Goal: Transaction & Acquisition: Subscribe to service/newsletter

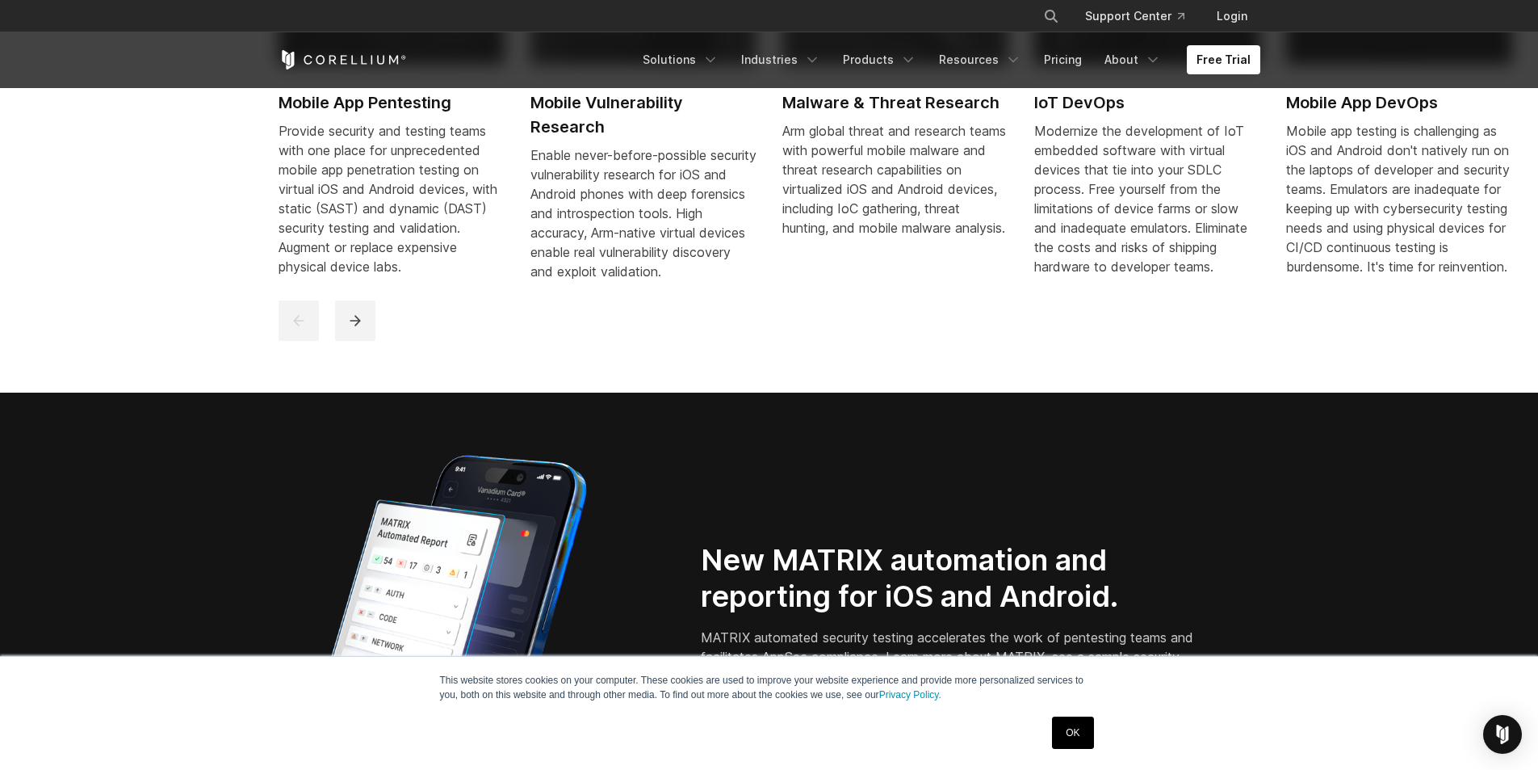
scroll to position [1211, 0]
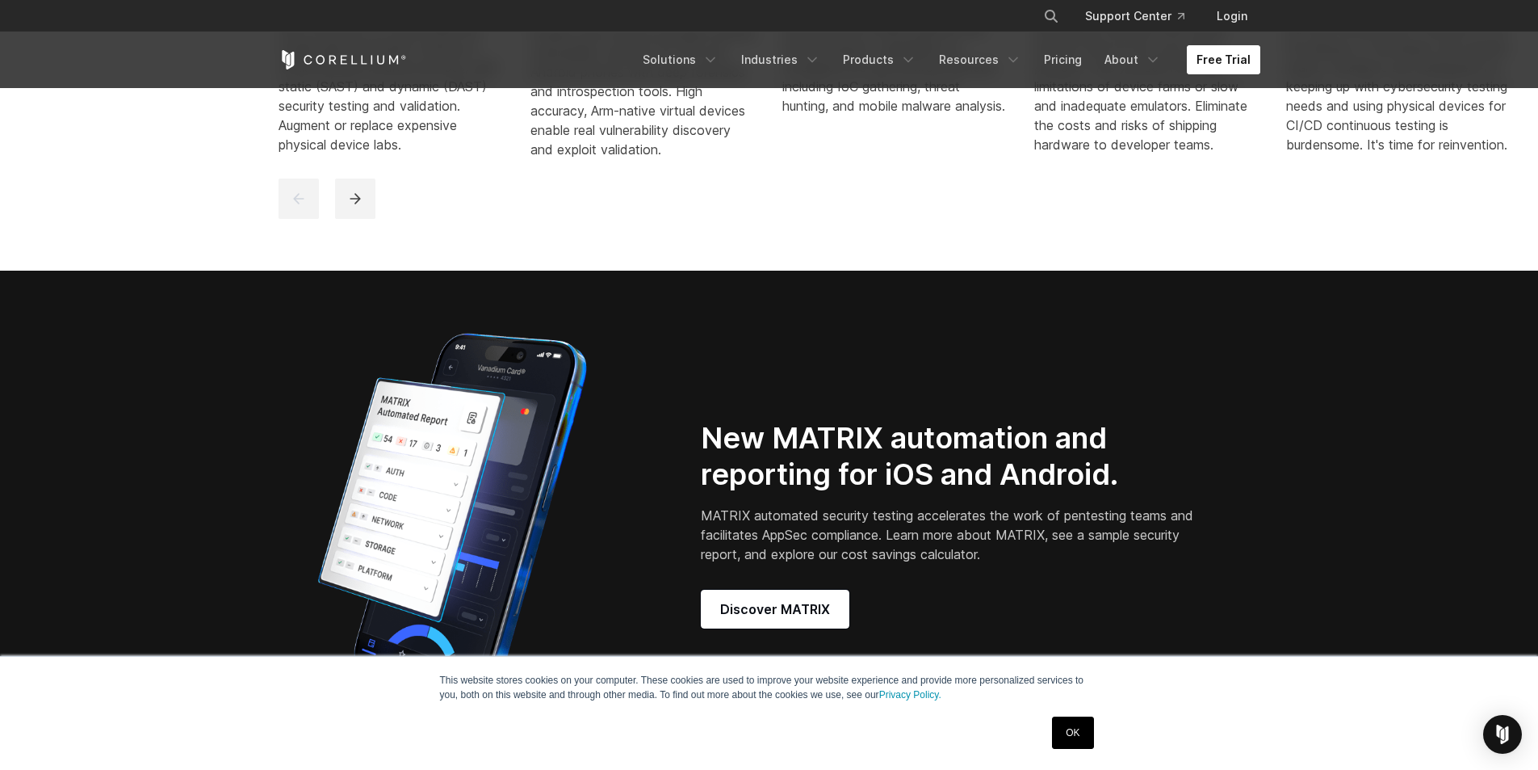
click at [1213, 72] on link "Free Trial" at bounding box center [1223, 59] width 73 height 29
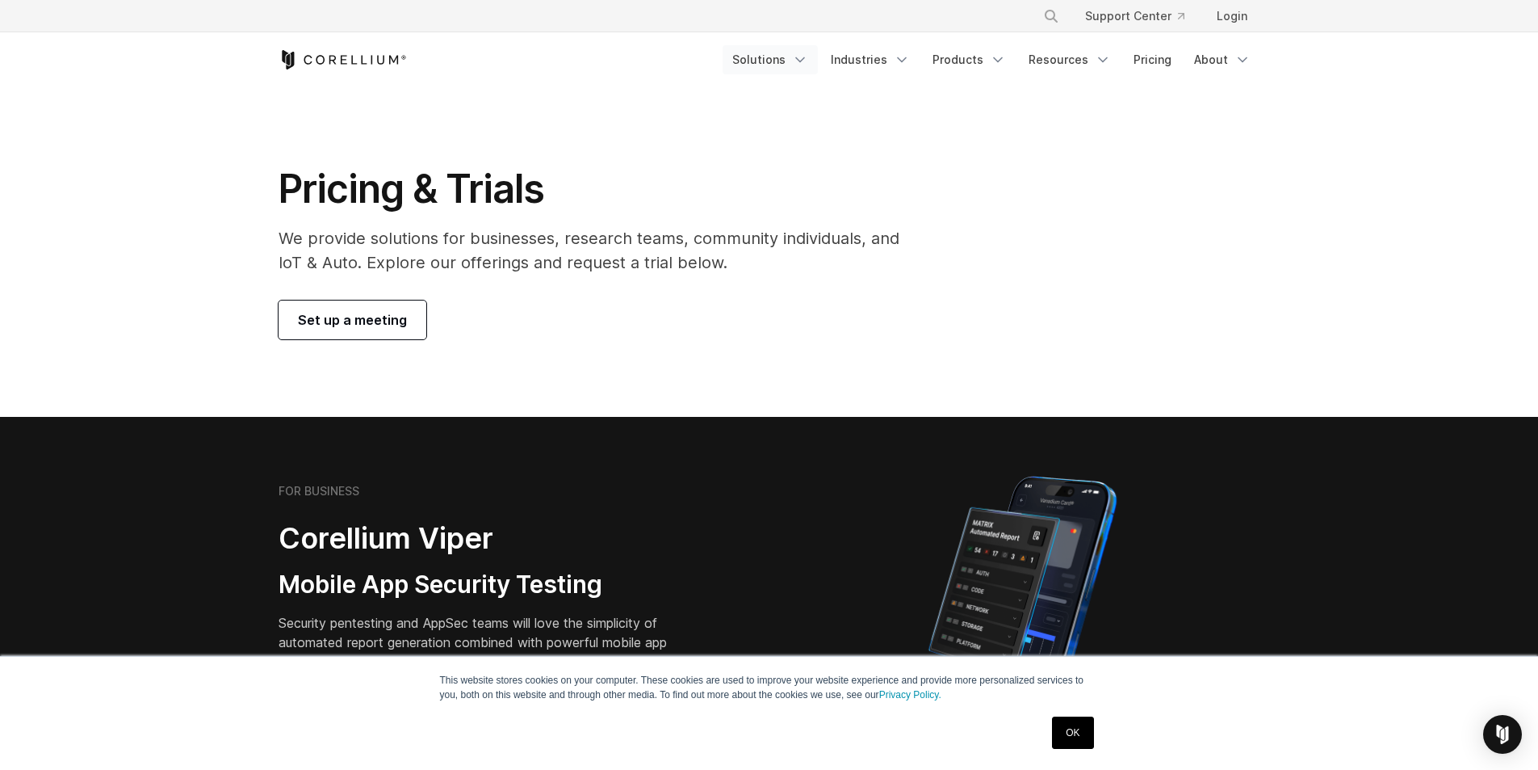
click at [796, 57] on link "Solutions" at bounding box center [770, 59] width 95 height 29
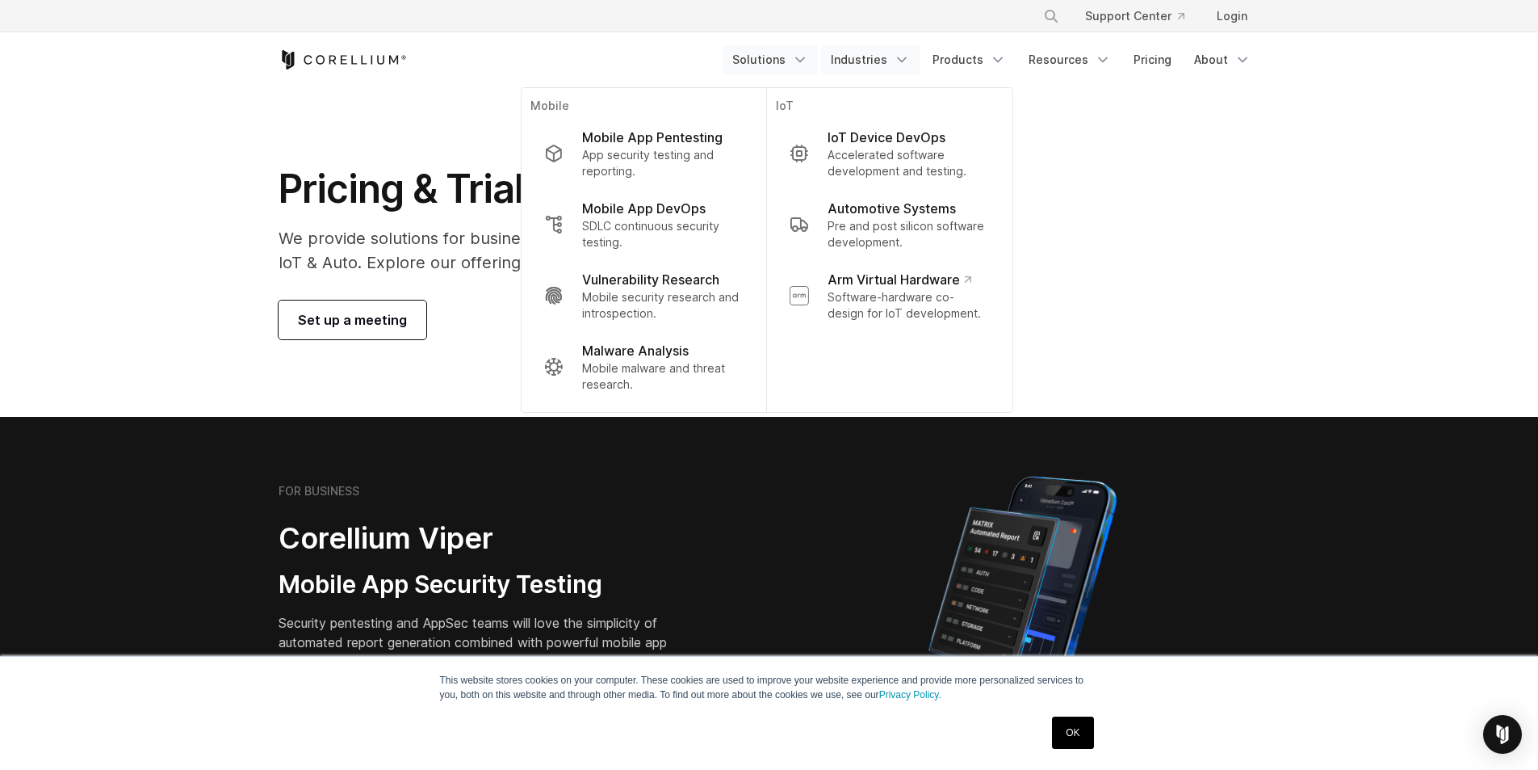
click at [853, 55] on link "Industries" at bounding box center [870, 59] width 99 height 29
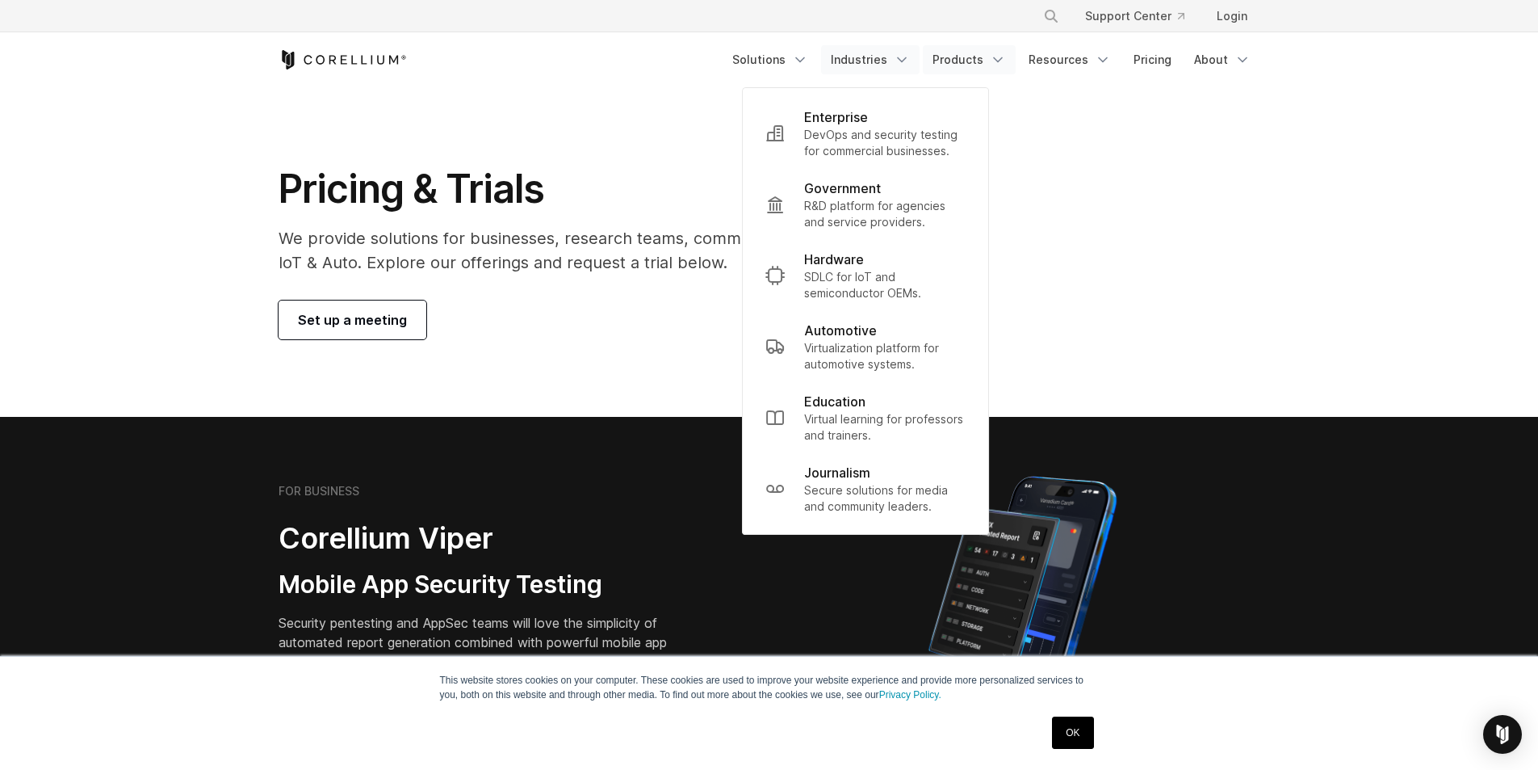
click at [946, 65] on link "Products" at bounding box center [969, 59] width 93 height 29
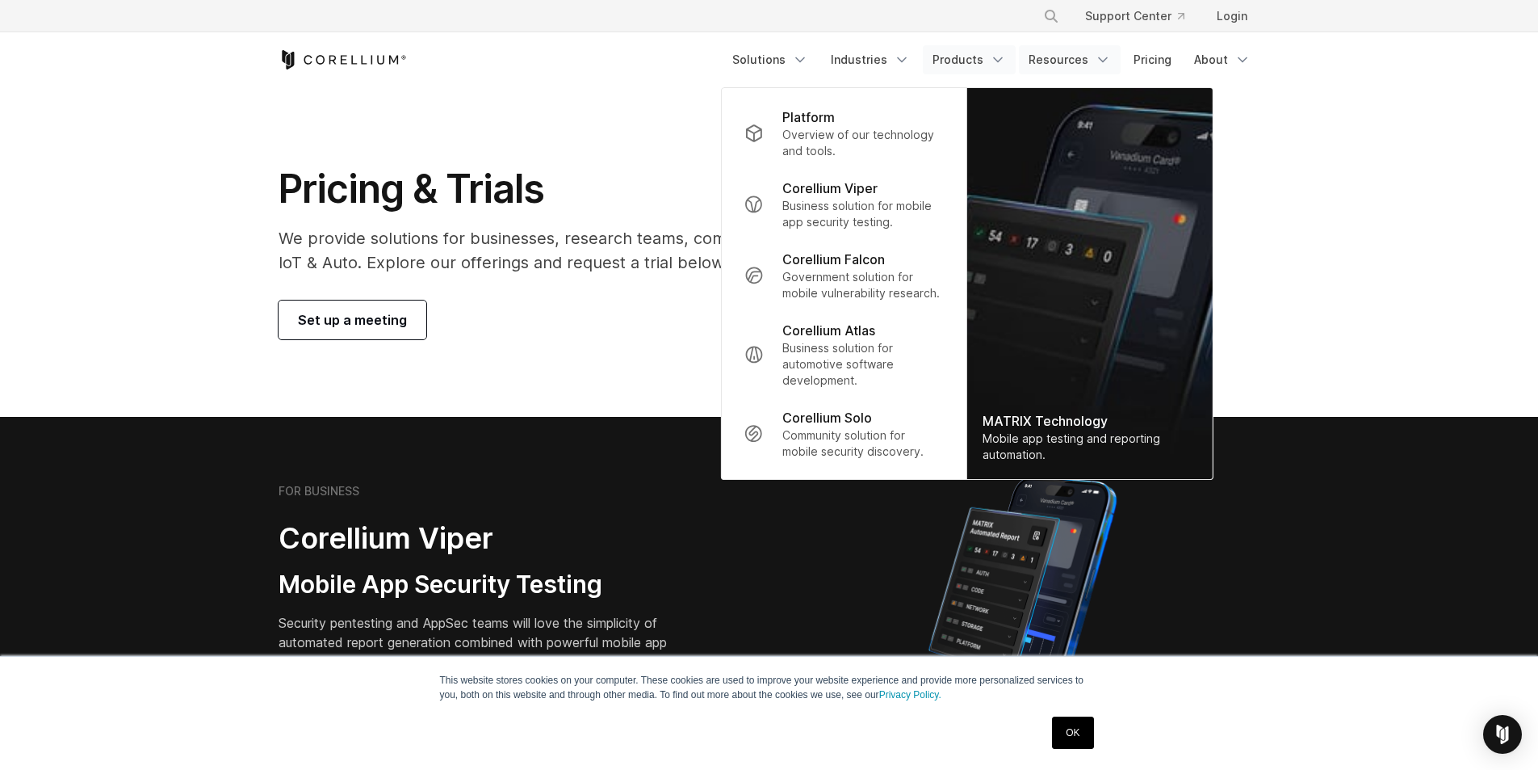
click at [1036, 67] on link "Resources" at bounding box center [1070, 59] width 102 height 29
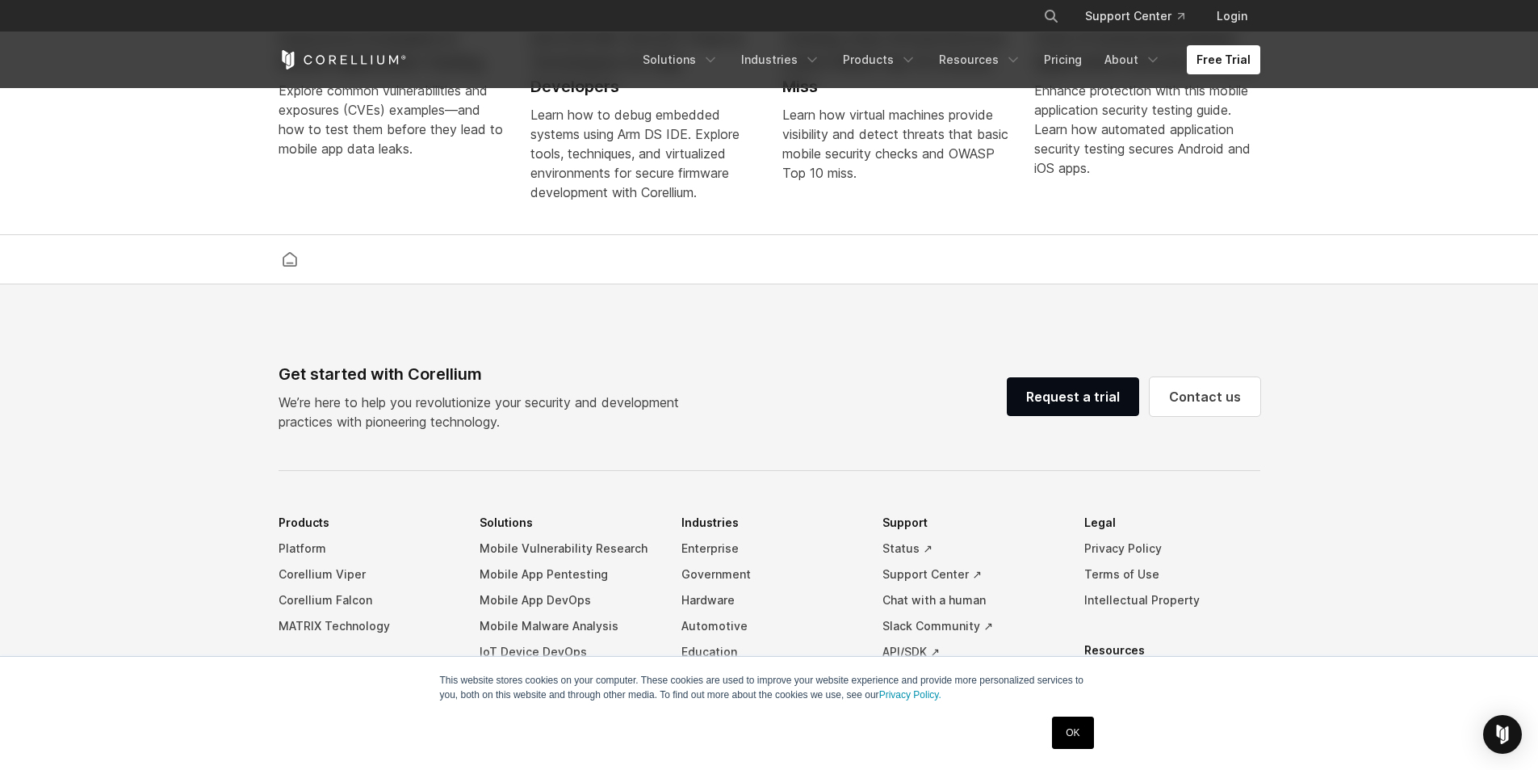
scroll to position [3790, 0]
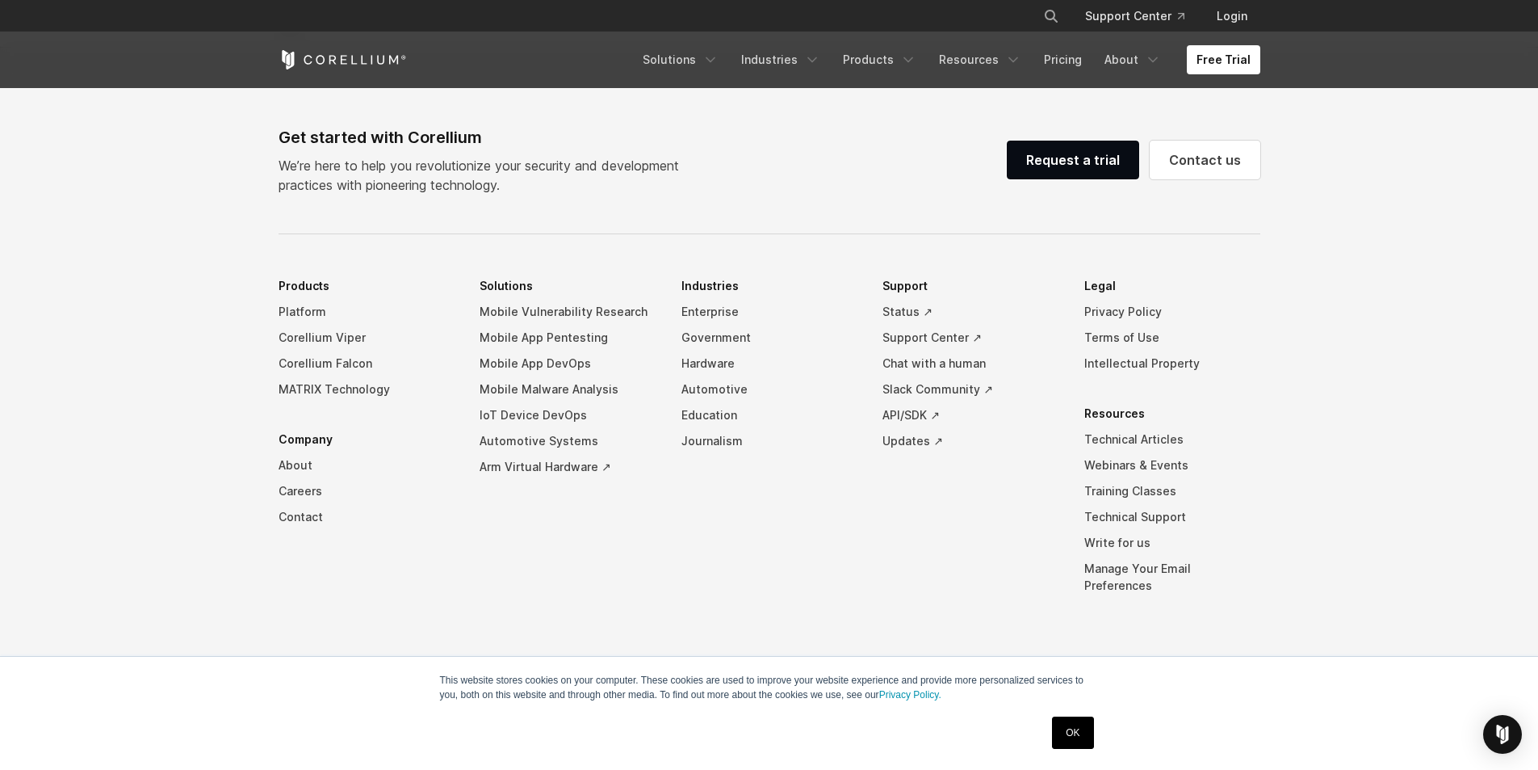
click at [1054, 186] on div "Request a trial Contact us" at bounding box center [1134, 160] width 254 height 52
click at [1060, 179] on link "Request a trial" at bounding box center [1073, 160] width 132 height 39
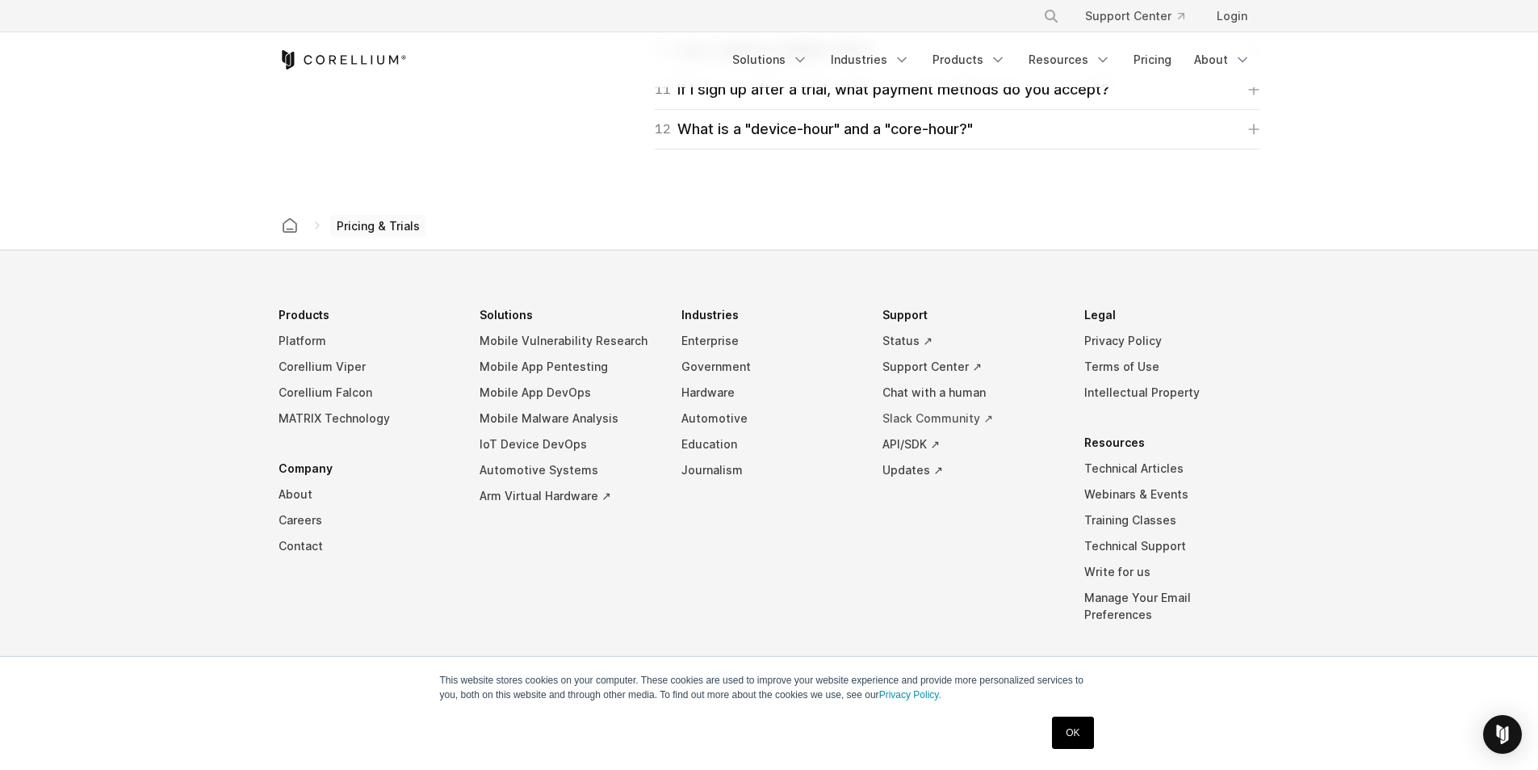
scroll to position [2772, 0]
